Goal: Transaction & Acquisition: Purchase product/service

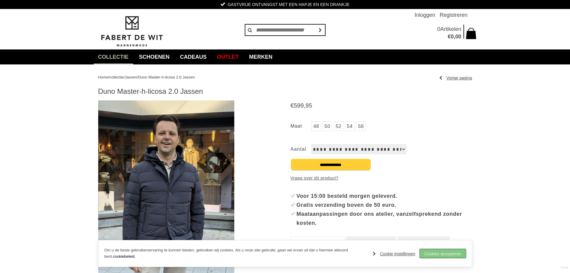
click at [457, 254] on link "Cookies accepteren" at bounding box center [443, 253] width 46 height 9
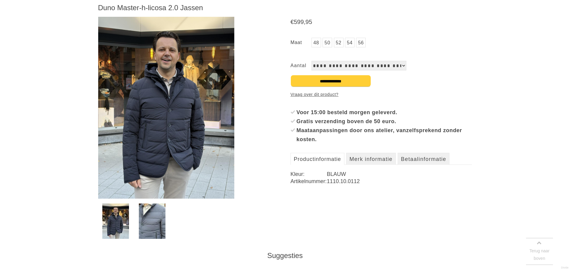
scroll to position [90, 0]
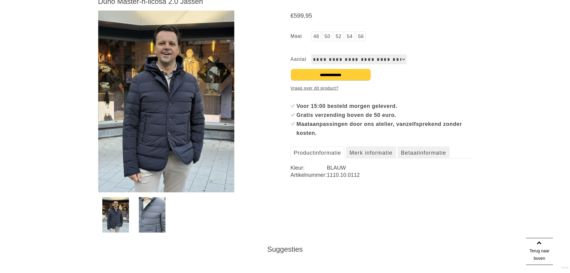
click at [145, 215] on img at bounding box center [152, 214] width 27 height 35
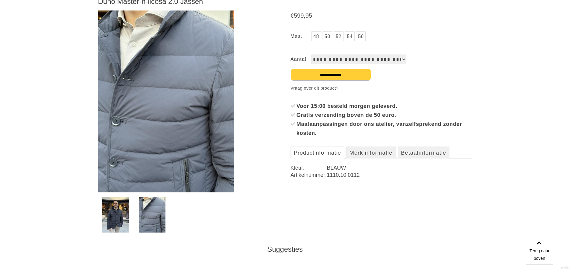
click at [116, 214] on img at bounding box center [115, 214] width 27 height 35
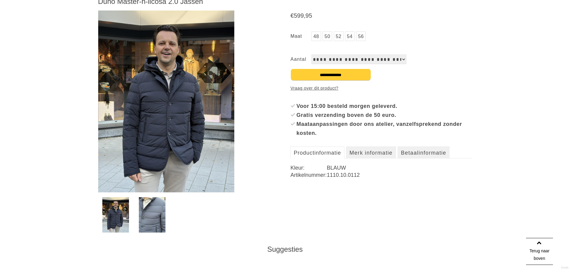
click at [154, 108] on img at bounding box center [166, 101] width 136 height 182
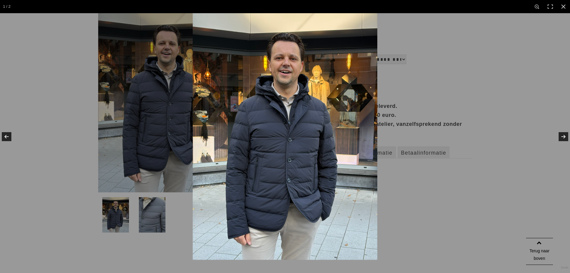
click at [307, 86] on img at bounding box center [285, 136] width 185 height 246
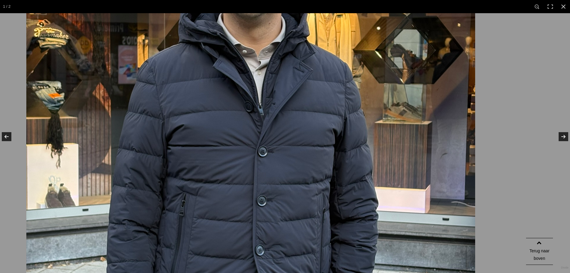
drag, startPoint x: 295, startPoint y: 99, endPoint x: 195, endPoint y: 19, distance: 128.1
click at [195, 19] on img at bounding box center [250, 144] width 449 height 599
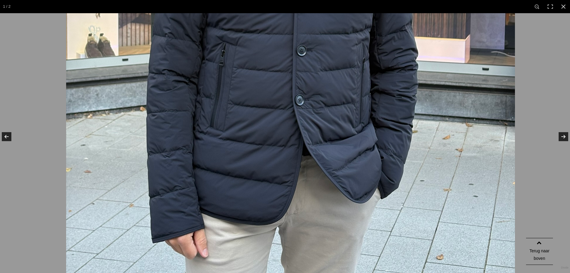
drag, startPoint x: 245, startPoint y: 179, endPoint x: 253, endPoint y: 47, distance: 132.9
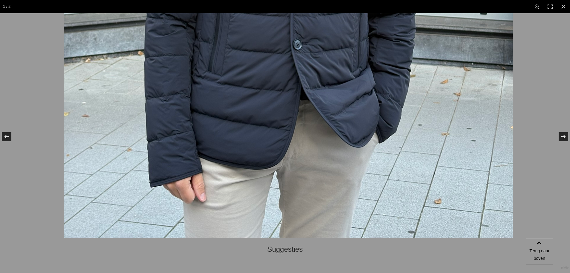
drag, startPoint x: 236, startPoint y: 168, endPoint x: 222, endPoint y: 240, distance: 73.2
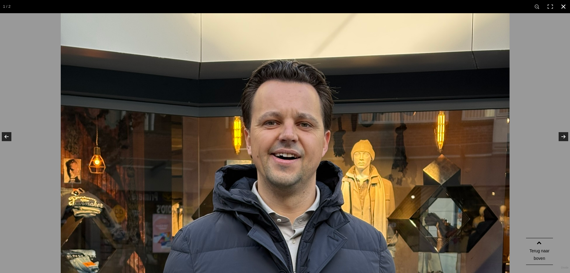
click at [566, 7] on link at bounding box center [563, 6] width 13 height 13
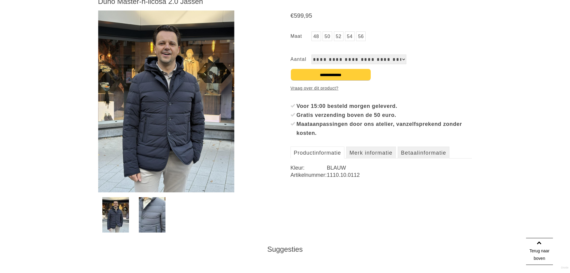
scroll to position [0, 0]
